Goal: Task Accomplishment & Management: Use online tool/utility

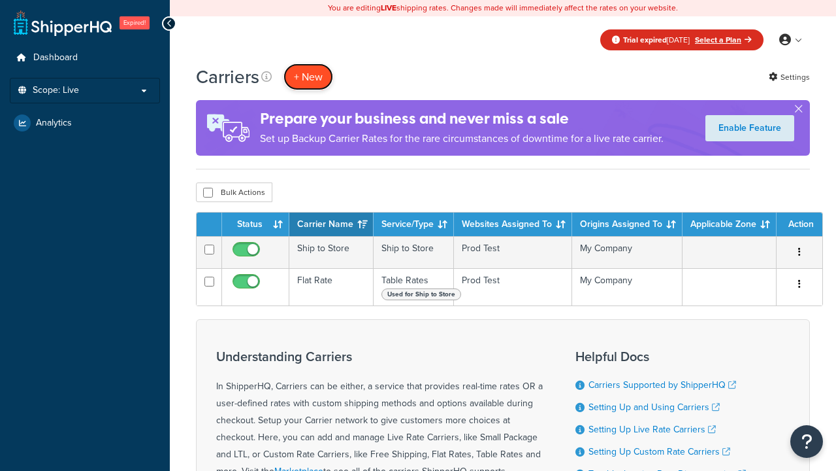
click at [308, 76] on button "+ New" at bounding box center [309, 76] width 50 height 27
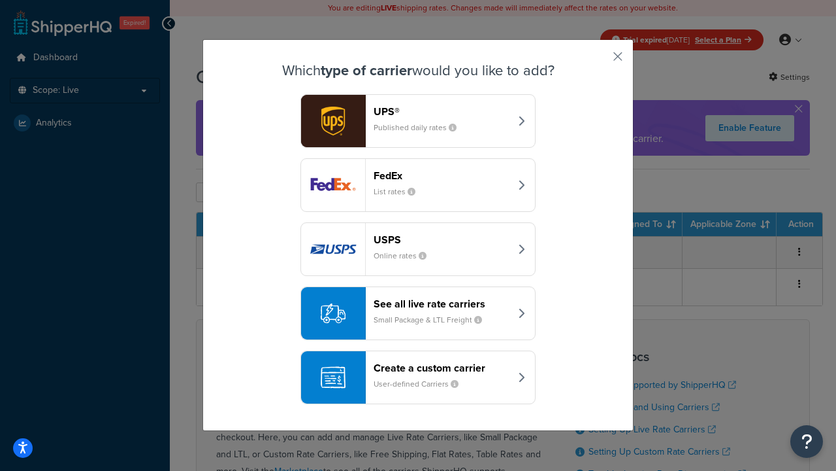
click at [418, 377] on div "Create a custom carrier User-defined Carriers" at bounding box center [442, 376] width 137 height 31
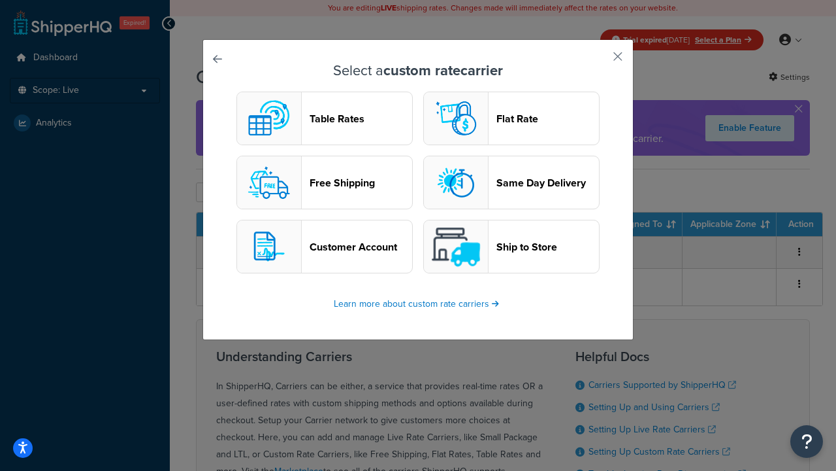
click at [325, 118] on header "Table Rates" at bounding box center [361, 118] width 103 height 12
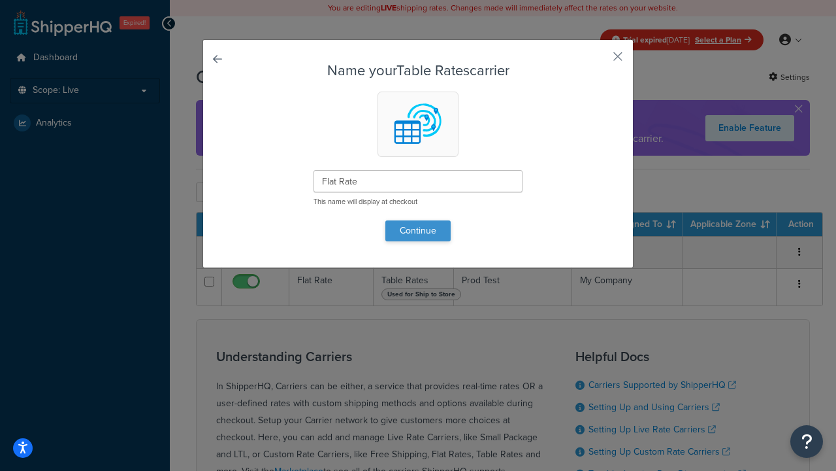
type input "Flat Rate"
click at [418, 230] on button "Continue" at bounding box center [418, 230] width 65 height 21
